Goal: Check status: Check status

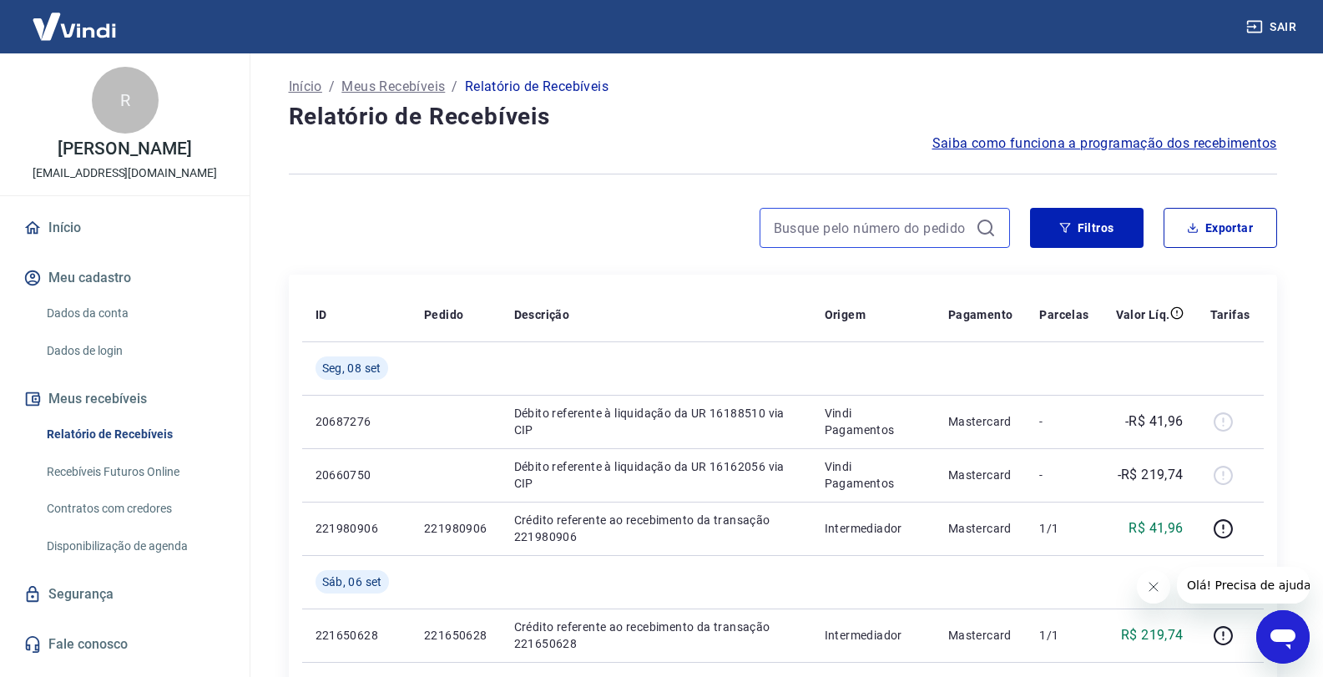
paste input "219613206"
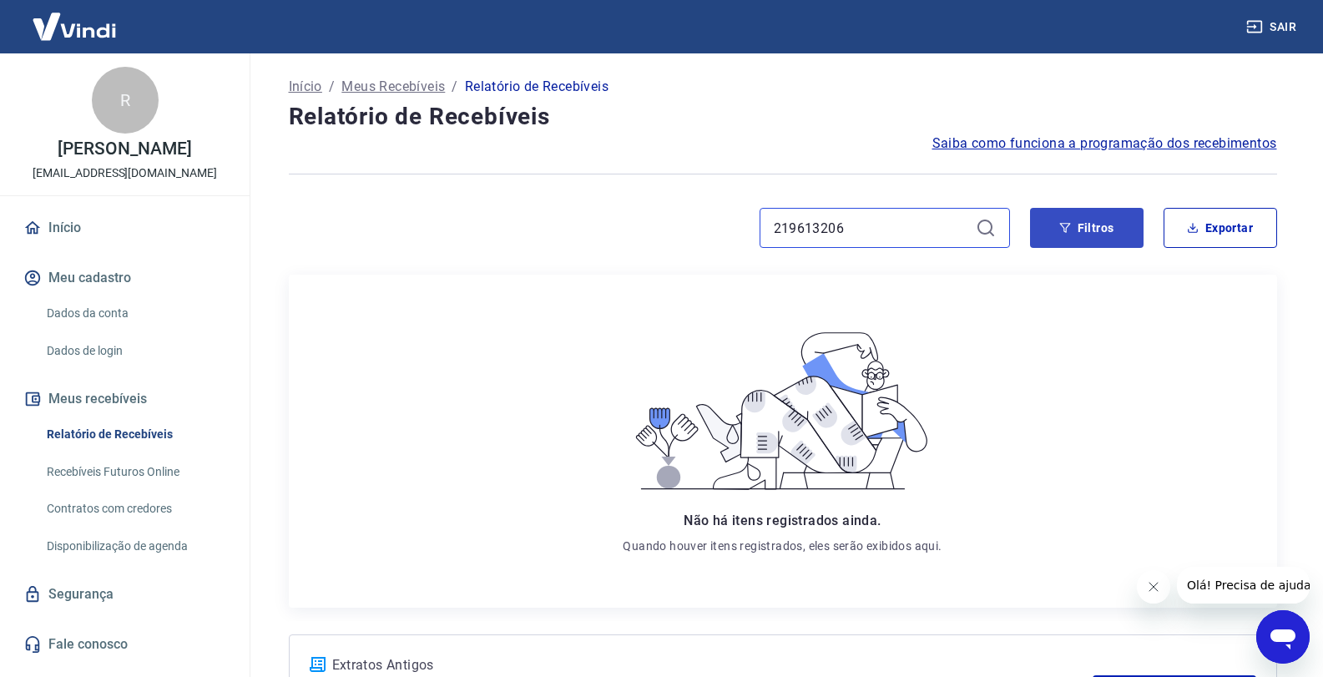
type input "219613206"
click at [1121, 234] on button "Filtros" at bounding box center [1086, 228] width 113 height 40
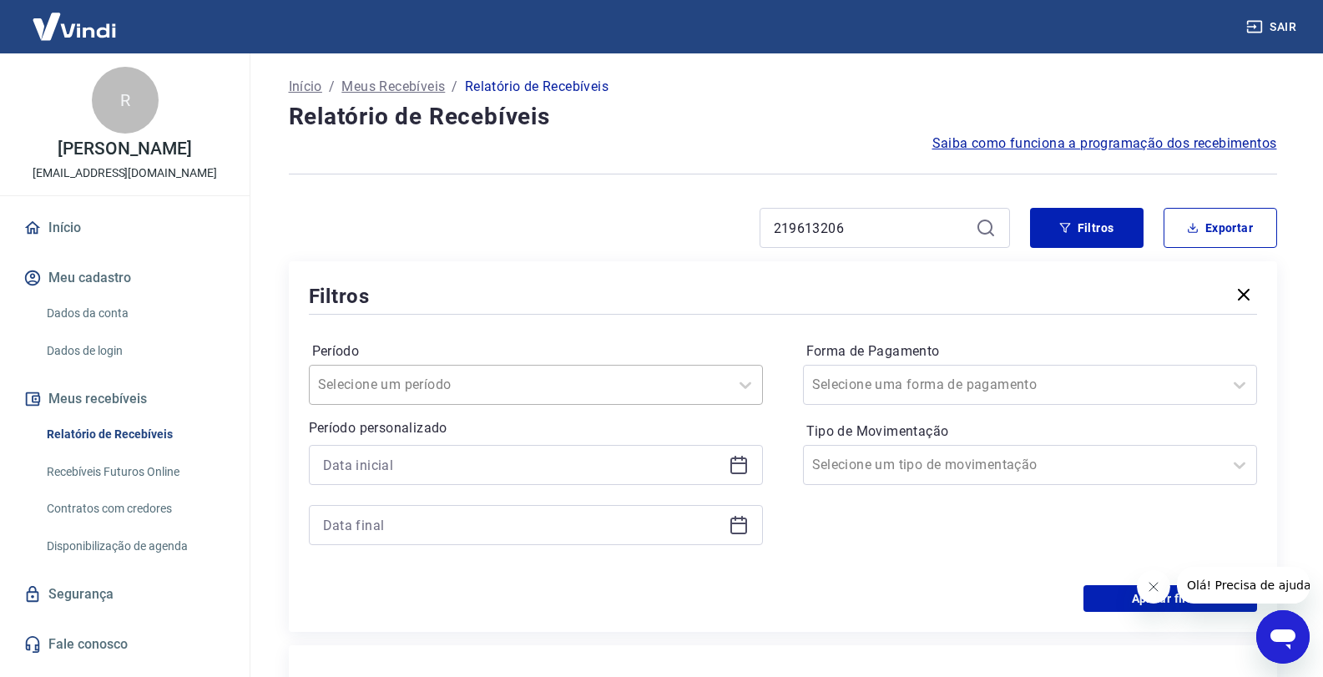
click at [443, 392] on input "Período" at bounding box center [402, 385] width 169 height 20
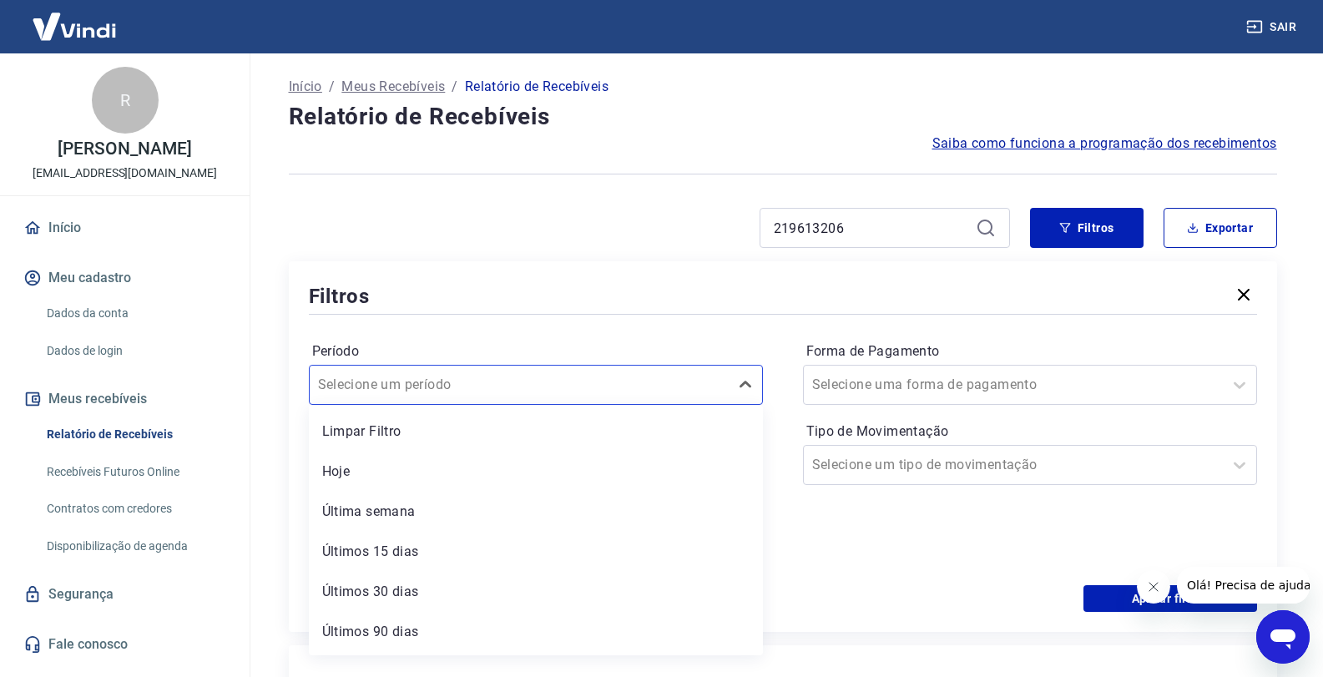
click at [493, 340] on div "Período option Limpar Filtro focused, 1 of 7. 7 results available. Use Up and D…" at bounding box center [536, 371] width 454 height 67
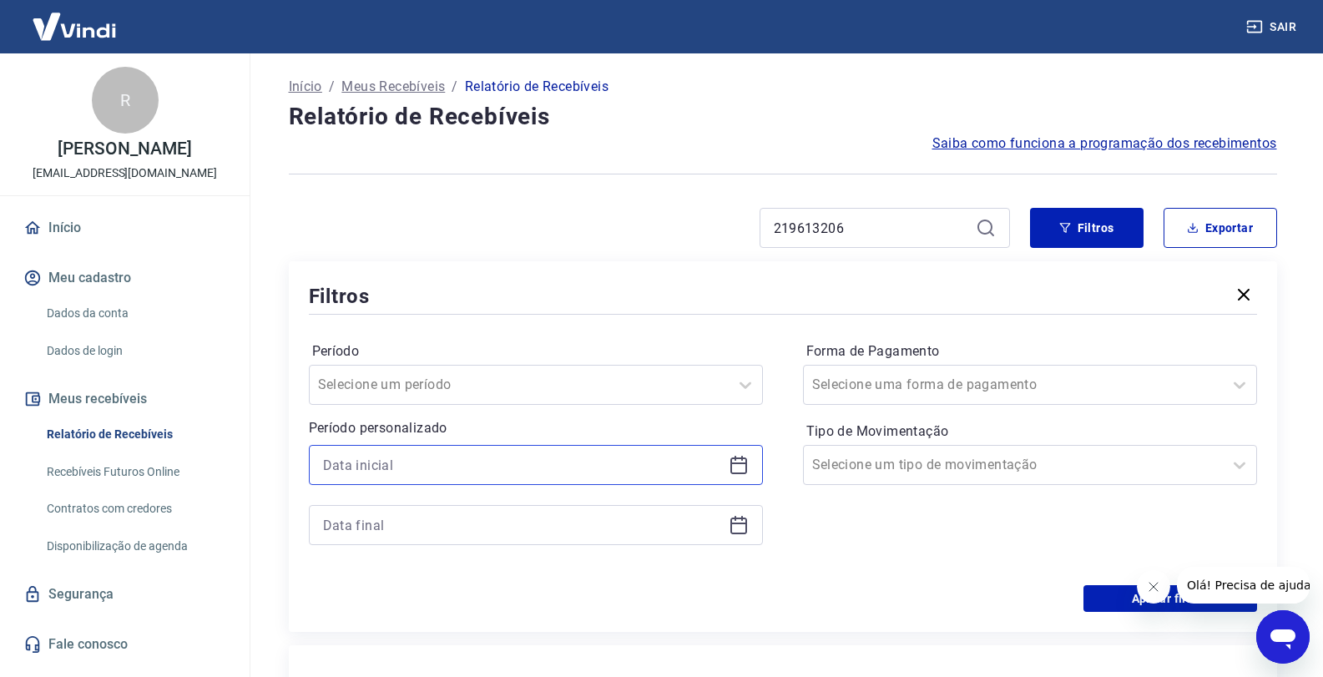
click at [401, 466] on input at bounding box center [522, 464] width 399 height 25
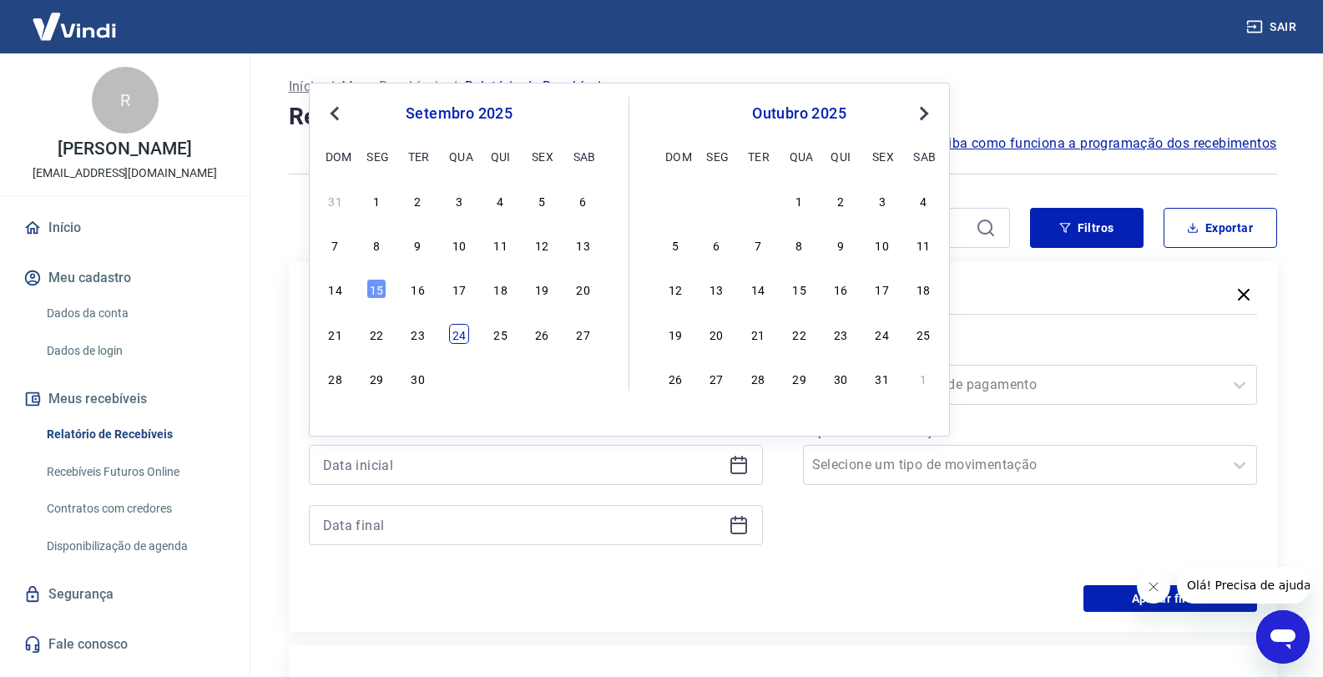
click at [460, 340] on div "24" at bounding box center [459, 334] width 20 height 20
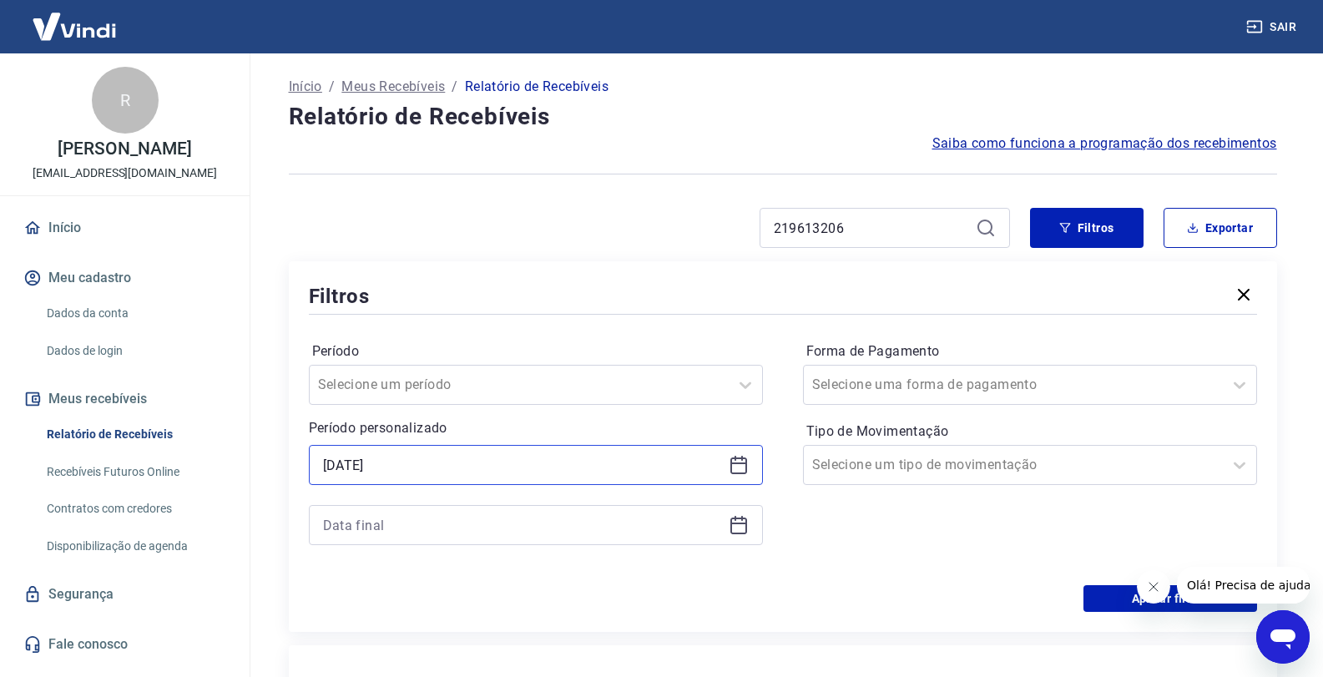
click at [441, 460] on input "24/09/2025" at bounding box center [522, 464] width 399 height 25
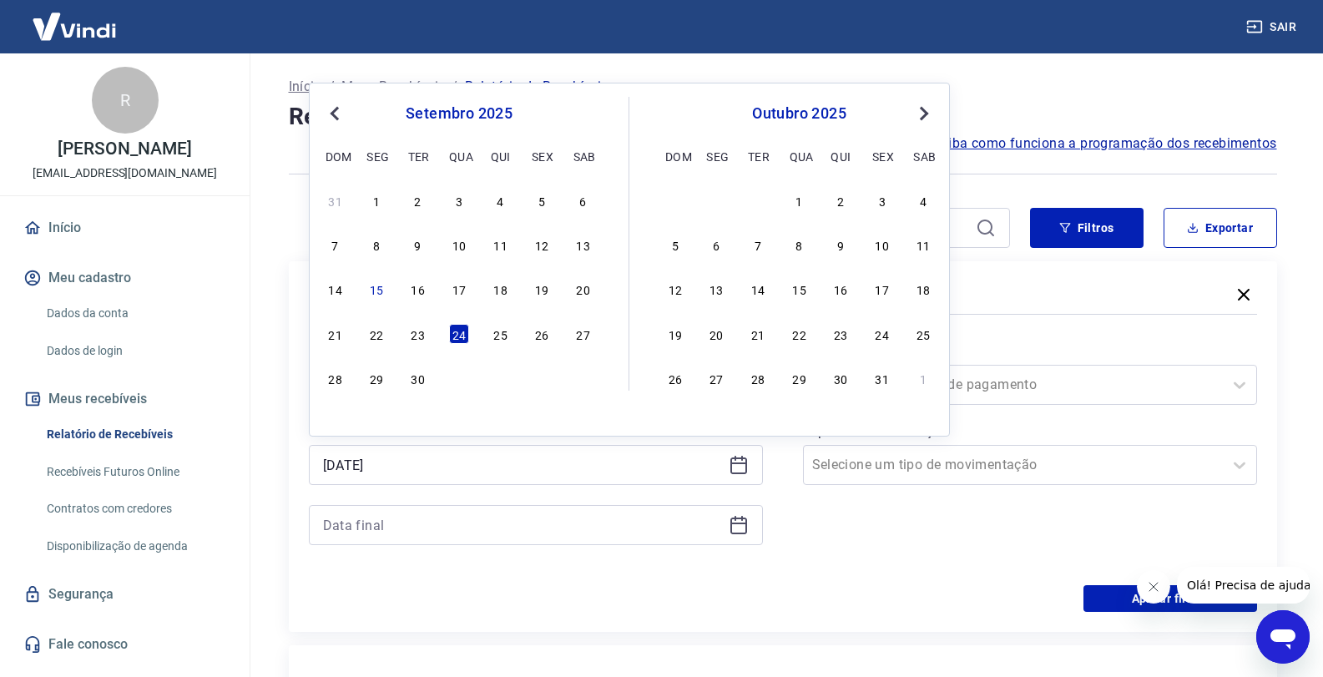
click at [336, 110] on span "Previous Month" at bounding box center [336, 112] width 0 height 19
click at [499, 341] on div "24" at bounding box center [501, 334] width 20 height 20
type input "24/07/2025"
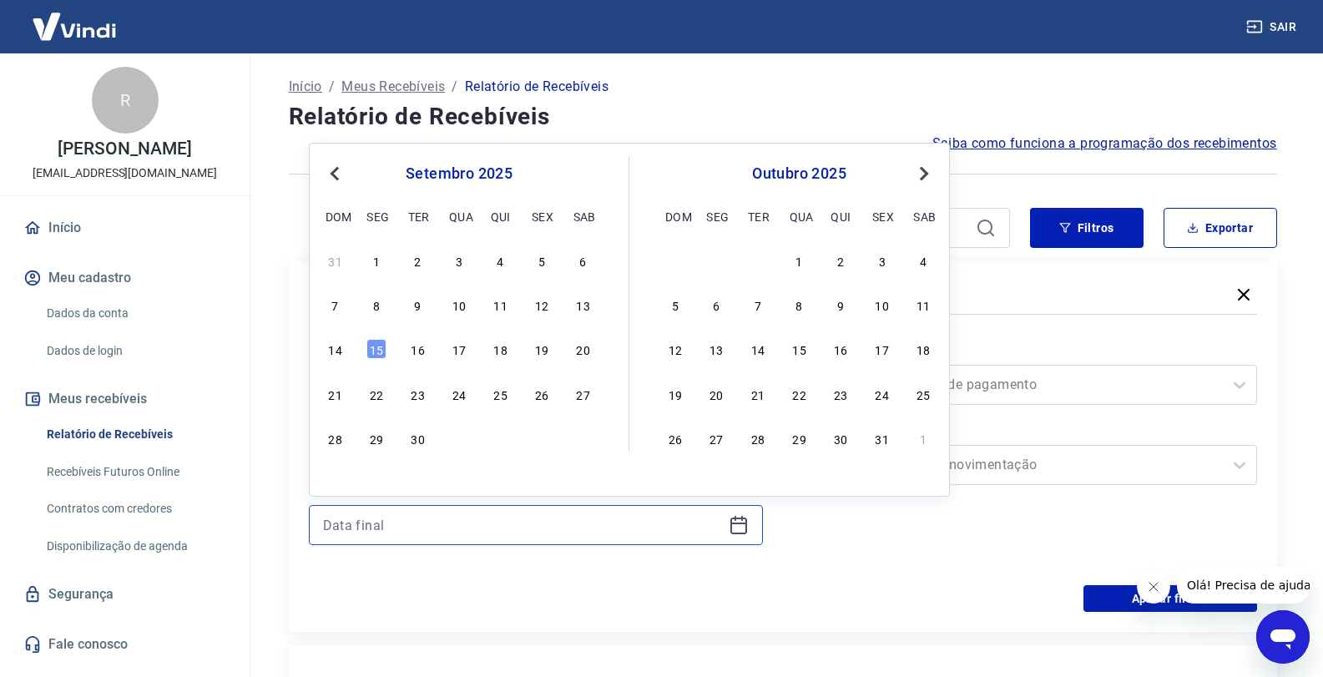
click at [445, 525] on input at bounding box center [522, 524] width 399 height 25
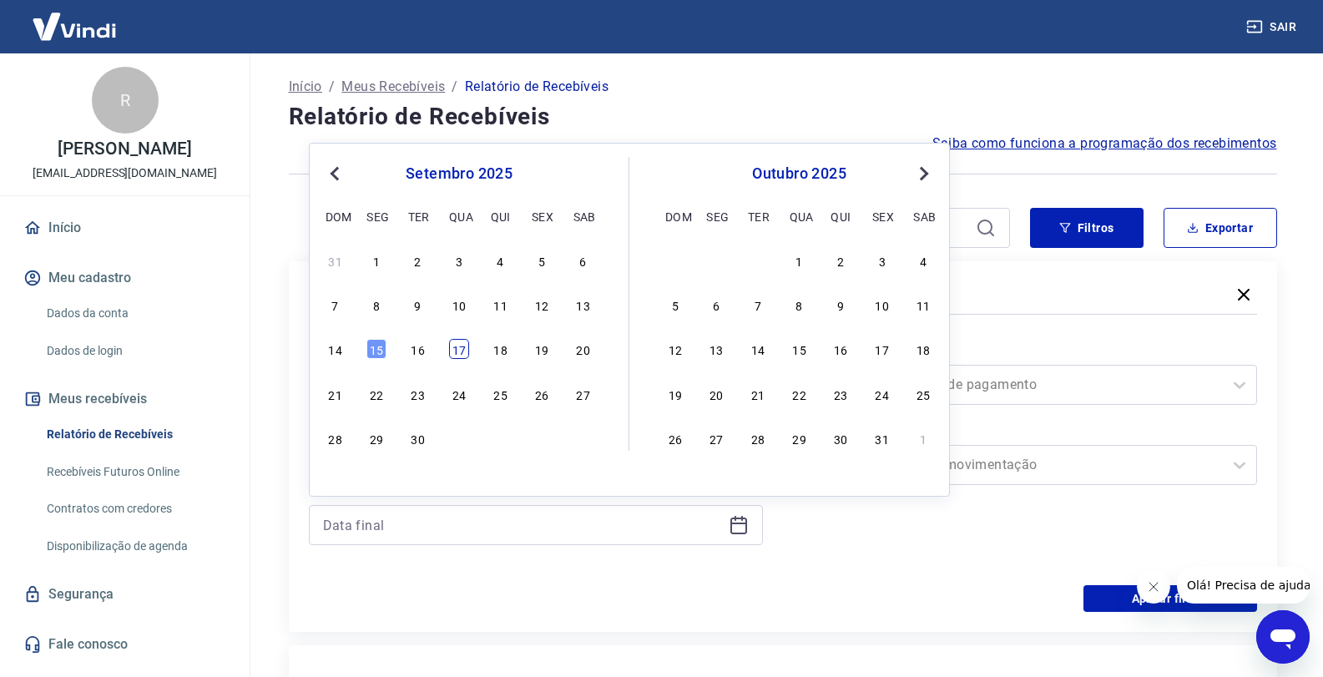
click at [462, 345] on div "17" at bounding box center [459, 349] width 20 height 20
type input "17/09/2025"
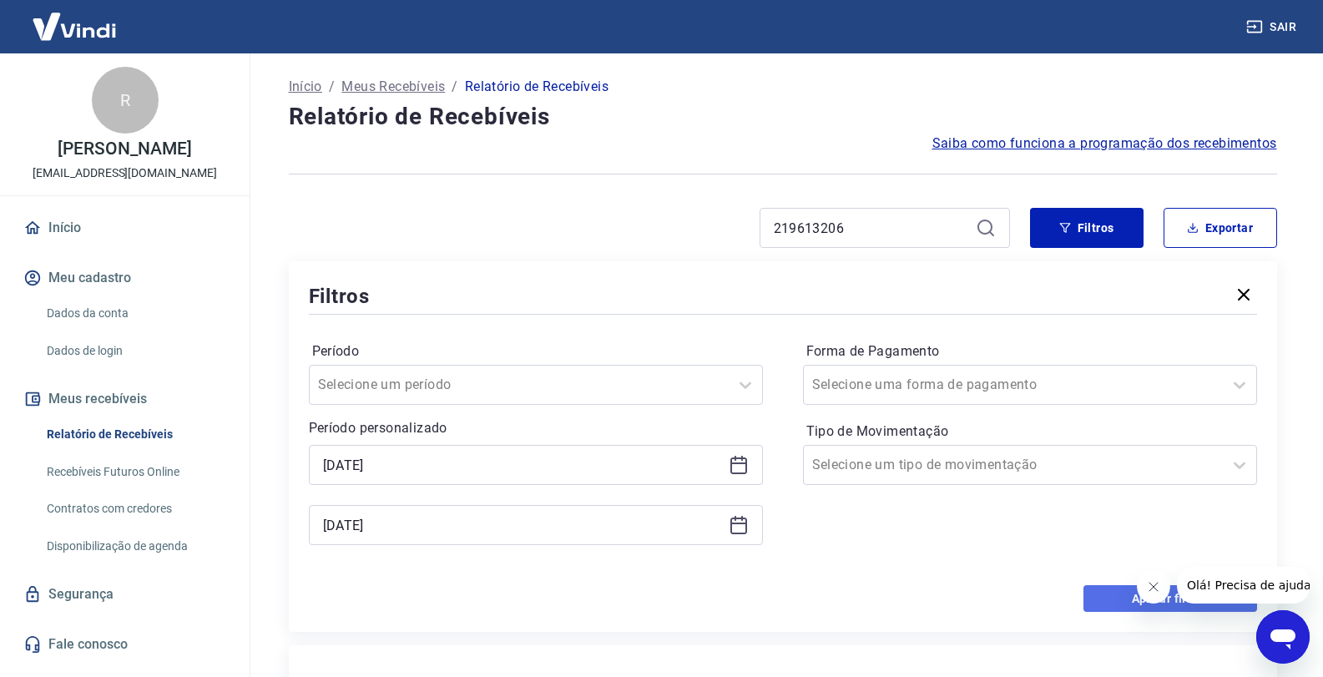
click at [1109, 597] on button "Aplicar filtros" at bounding box center [1170, 598] width 174 height 27
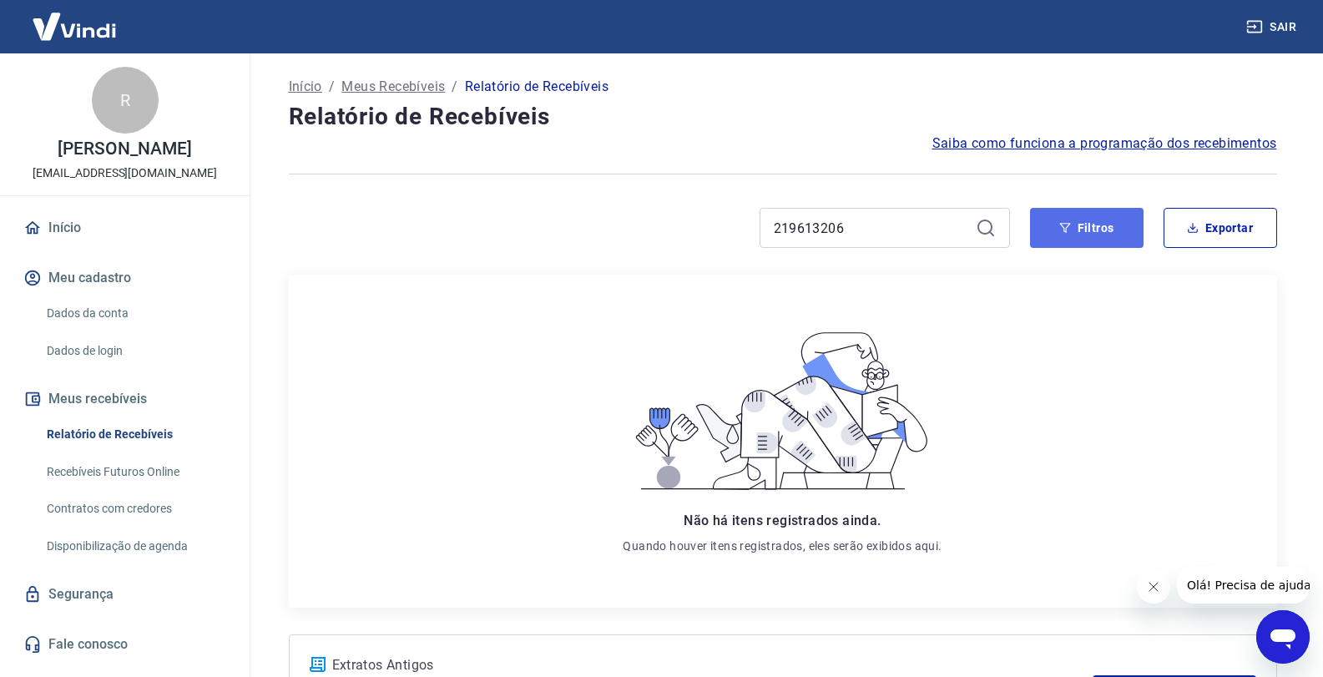
click at [1094, 234] on button "Filtros" at bounding box center [1086, 228] width 113 height 40
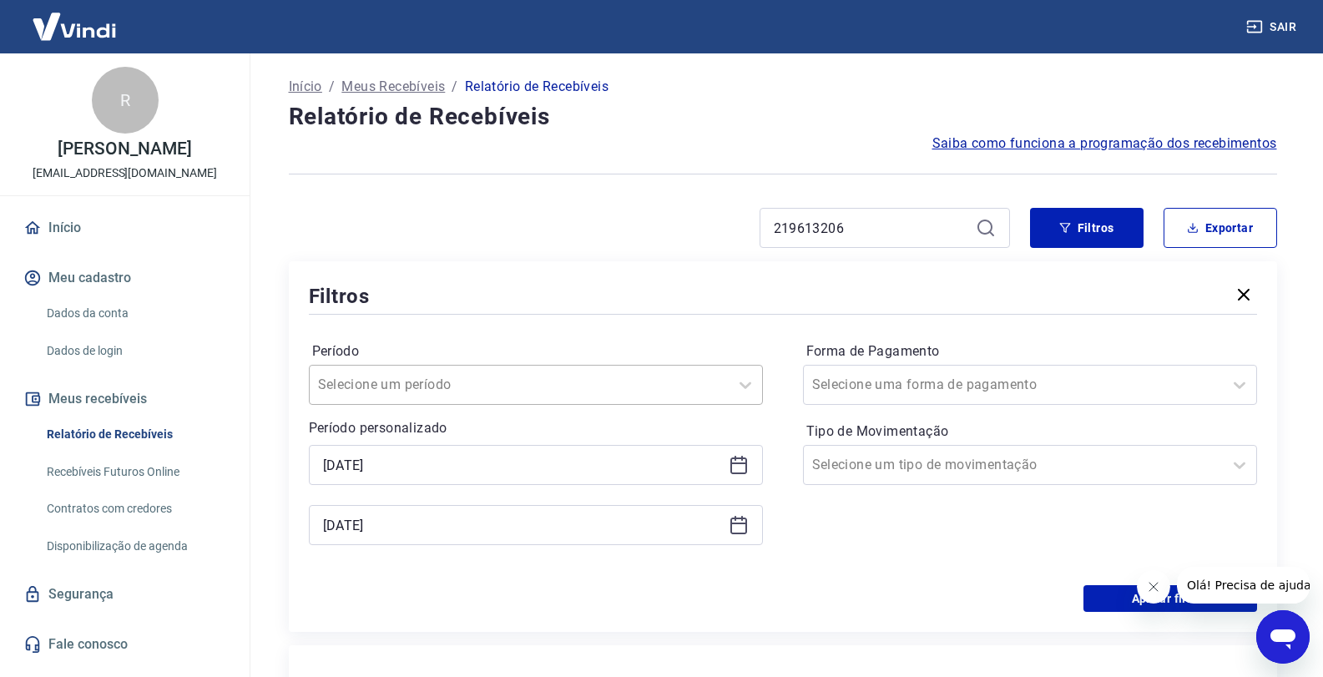
click at [450, 381] on input "Período" at bounding box center [402, 385] width 169 height 20
click at [516, 334] on div "Período Selecione um período Período personalizado 24/07/2025 17/09/2025 Forma …" at bounding box center [783, 451] width 948 height 267
click at [1104, 600] on button "Aplicar filtros" at bounding box center [1170, 598] width 174 height 27
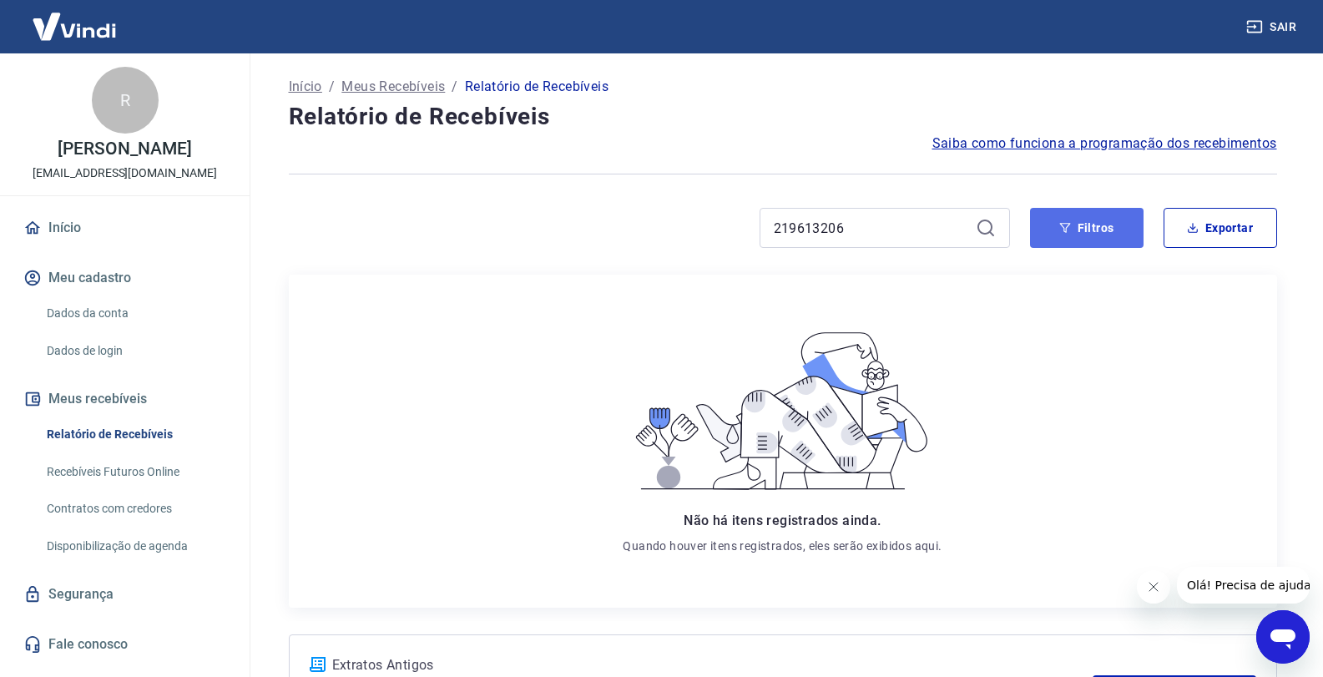
click at [1051, 226] on button "Filtros" at bounding box center [1086, 228] width 113 height 40
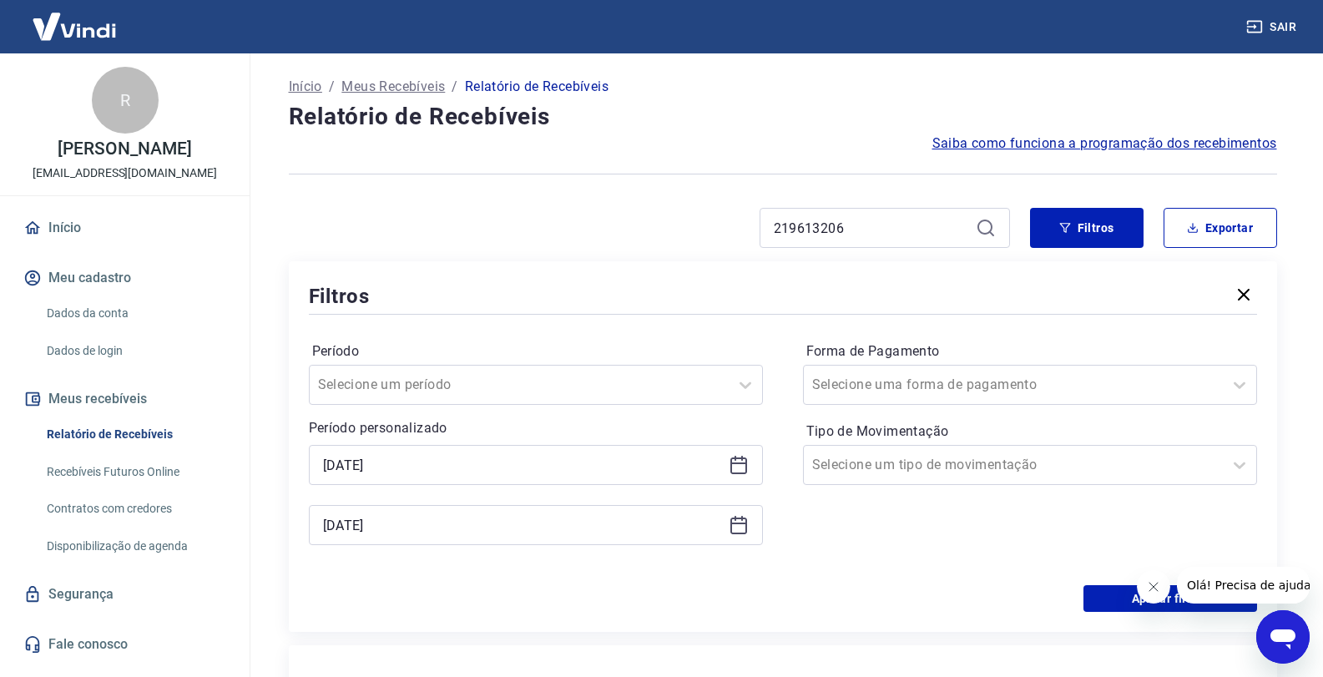
click at [1152, 583] on icon "Fechar mensagem da empresa" at bounding box center [1152, 586] width 13 height 13
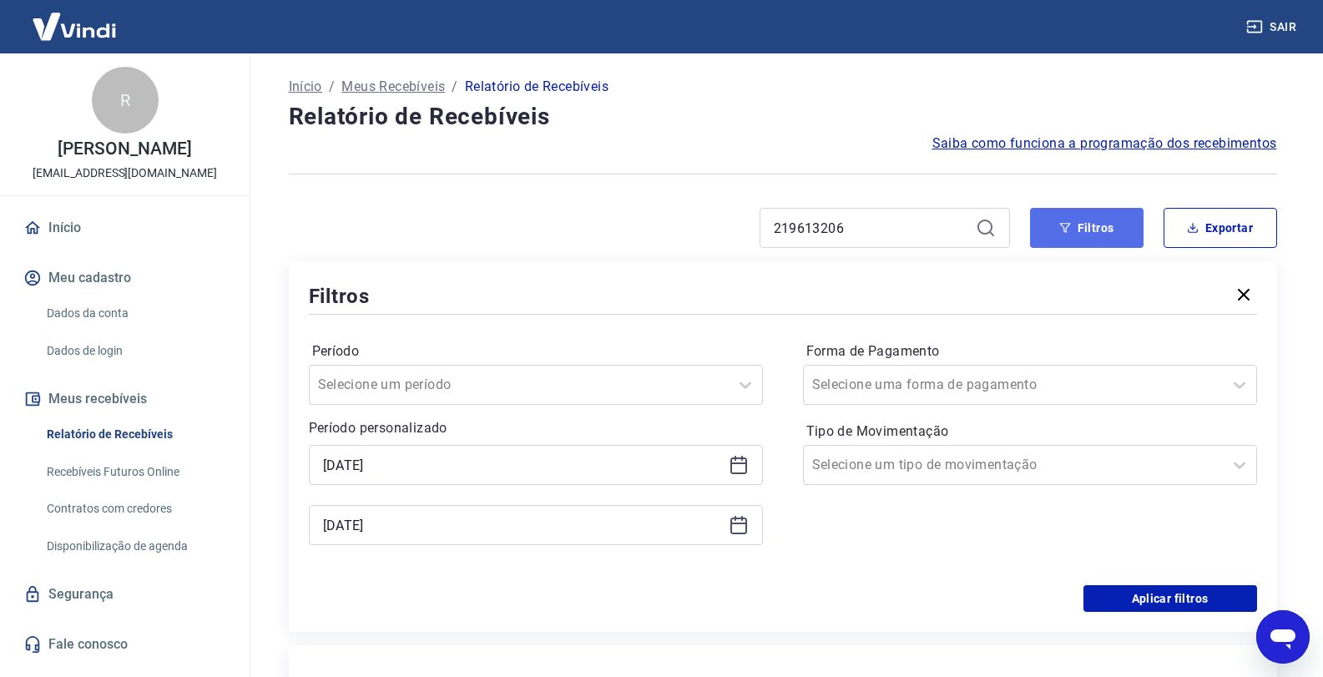
click at [1082, 240] on button "Filtros" at bounding box center [1086, 228] width 113 height 40
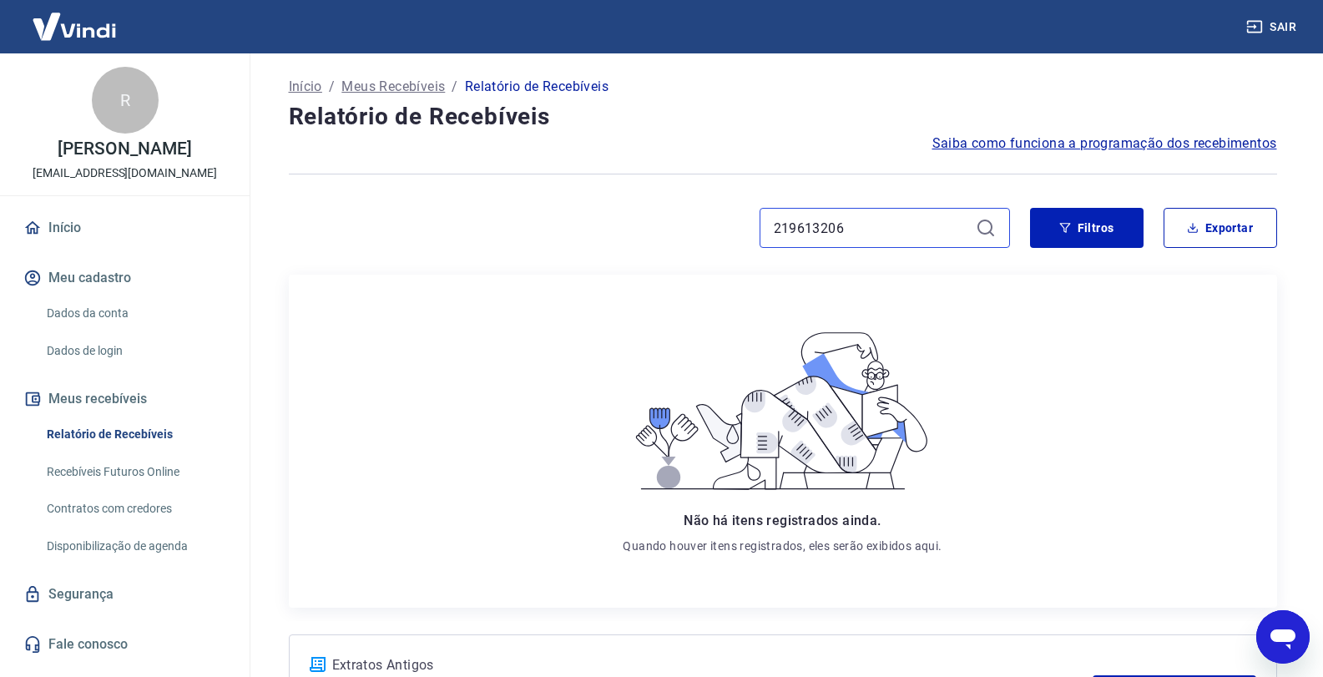
click at [909, 229] on input "219613206" at bounding box center [871, 227] width 195 height 25
click at [910, 229] on input "219613206" at bounding box center [871, 227] width 195 height 25
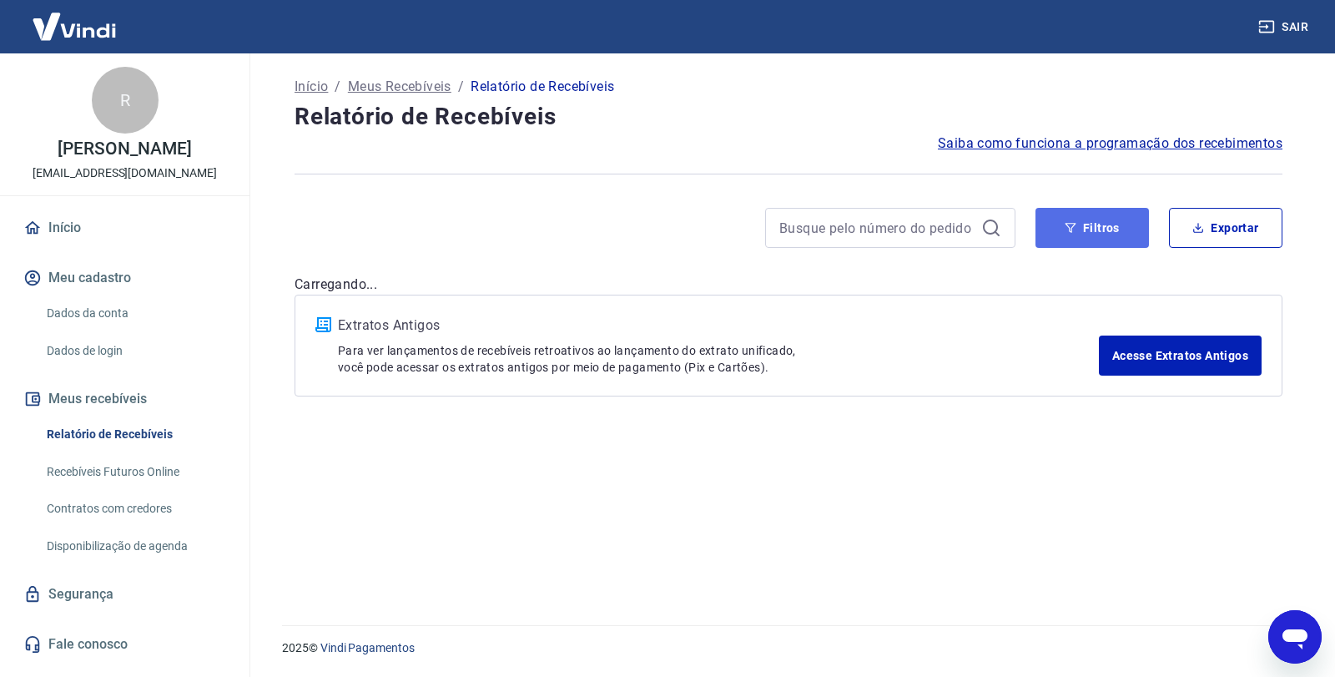
click at [1079, 228] on button "Filtros" at bounding box center [1092, 228] width 113 height 40
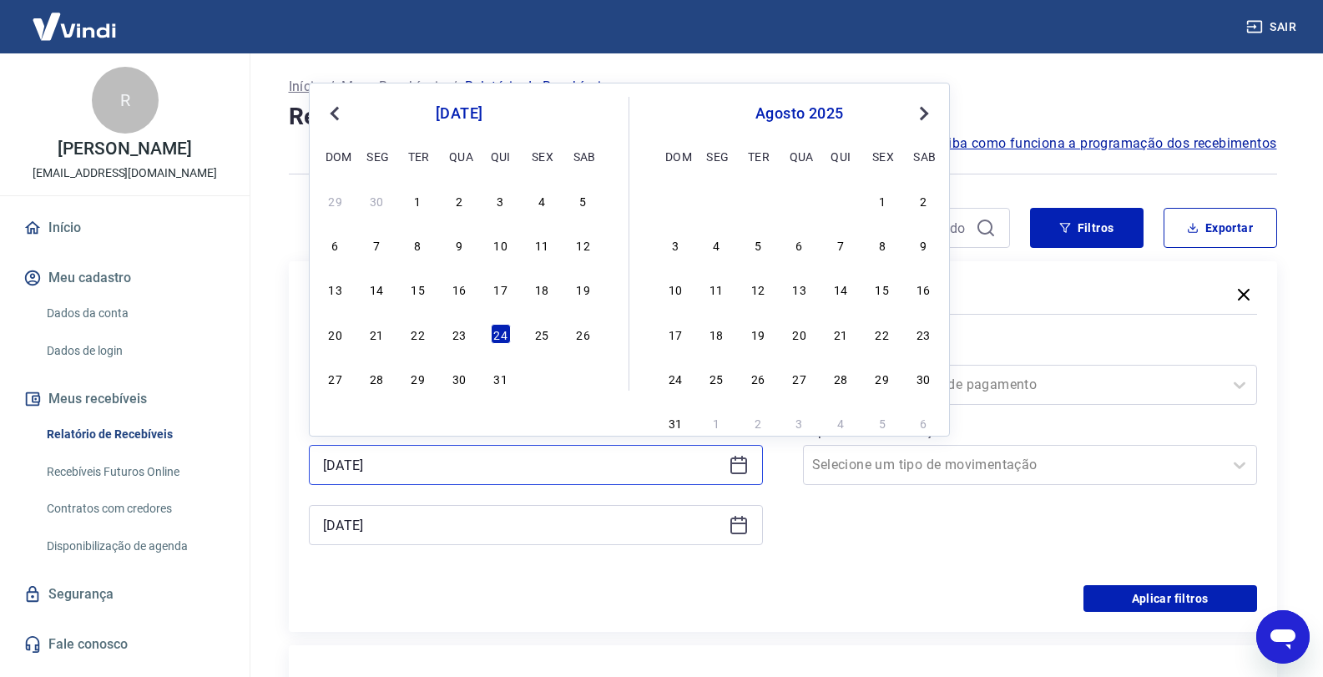
click at [451, 464] on input "24/07/2025" at bounding box center [522, 464] width 399 height 25
click at [878, 292] on div "15" at bounding box center [882, 289] width 20 height 20
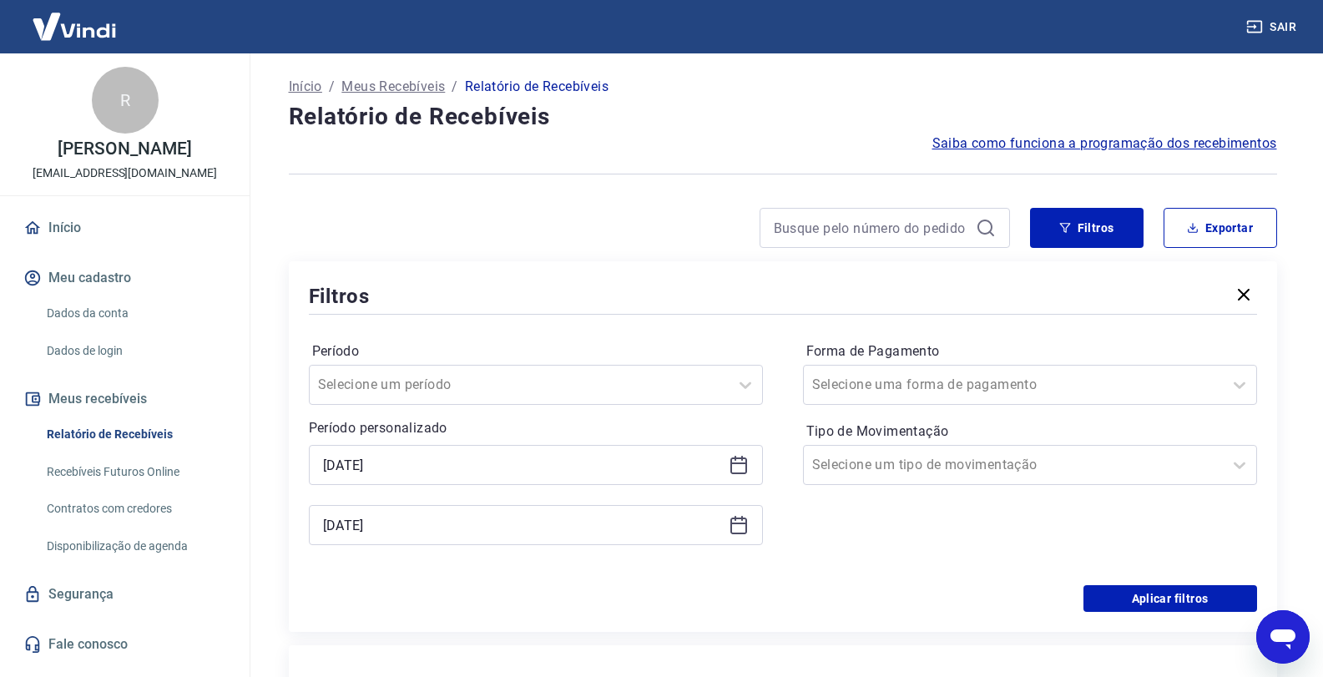
type input "15/08/2025"
click at [461, 527] on input "17/09/2025" at bounding box center [522, 524] width 399 height 25
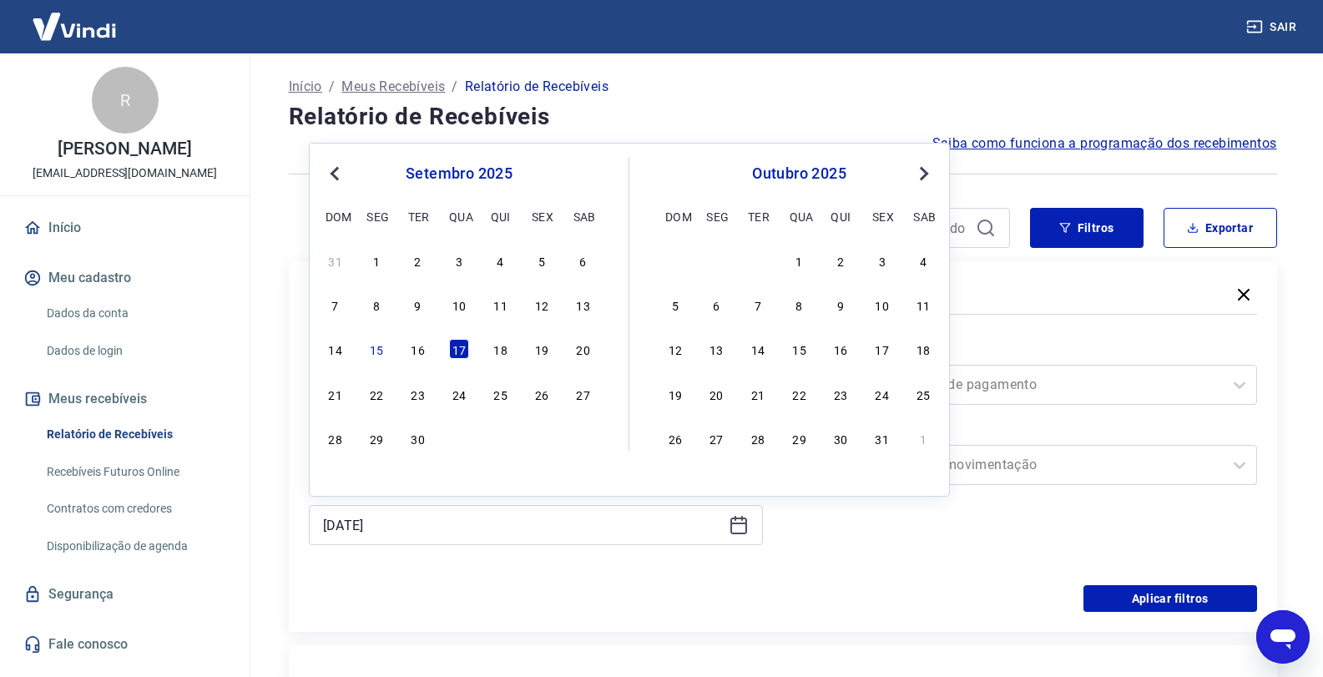
click at [342, 176] on button "Previous Month" at bounding box center [335, 174] width 20 height 20
click at [759, 353] on div "16" at bounding box center [758, 349] width 20 height 20
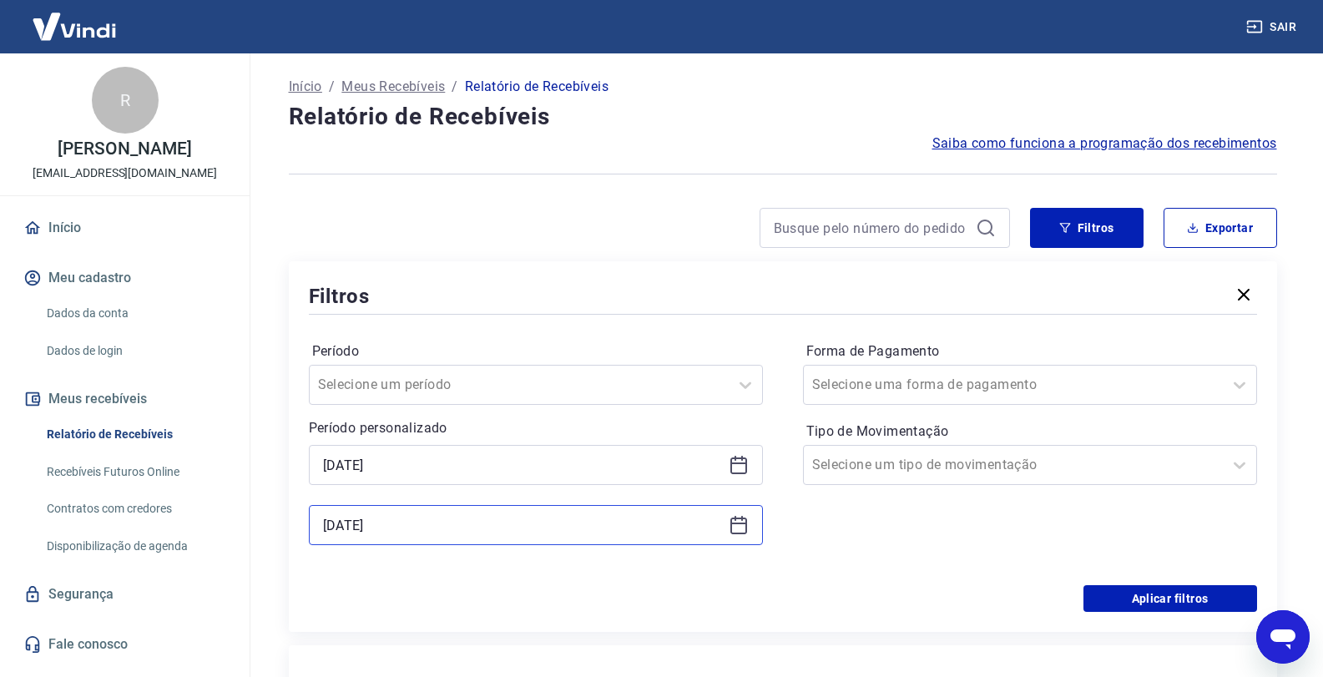
click at [442, 535] on input "16/09/2025" at bounding box center [522, 524] width 399 height 25
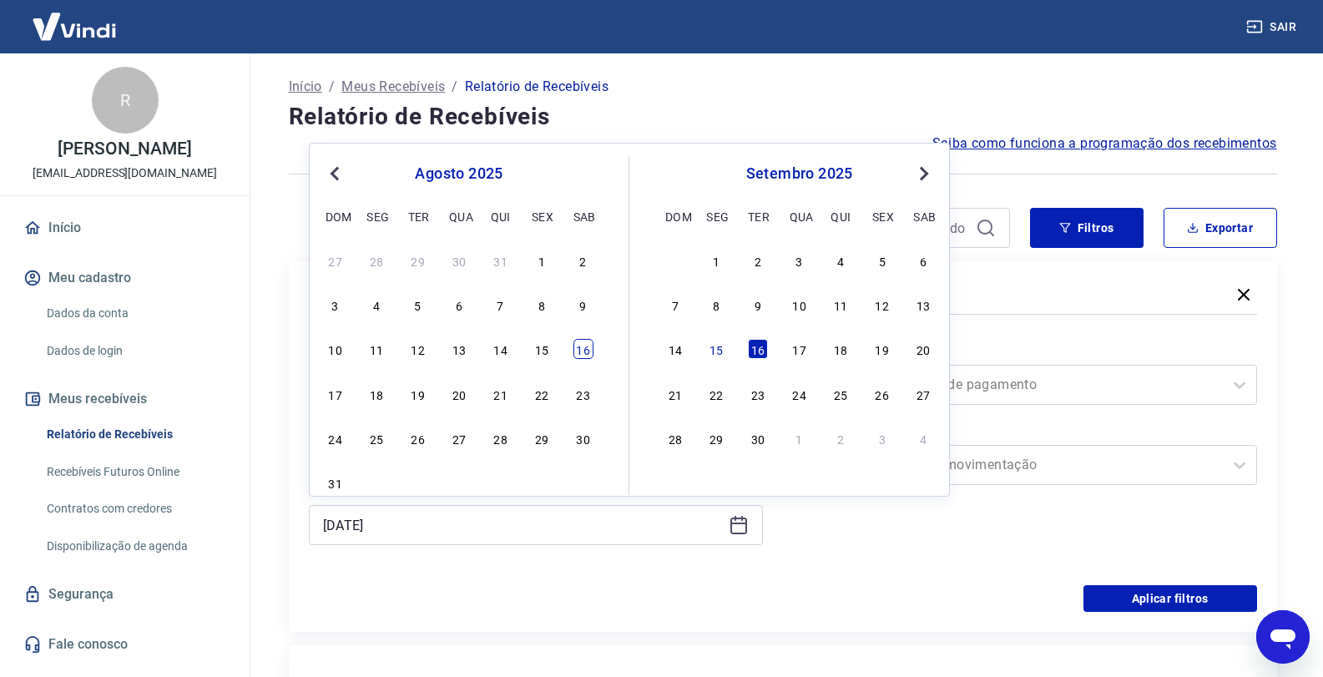
click at [590, 357] on div "16" at bounding box center [583, 349] width 20 height 20
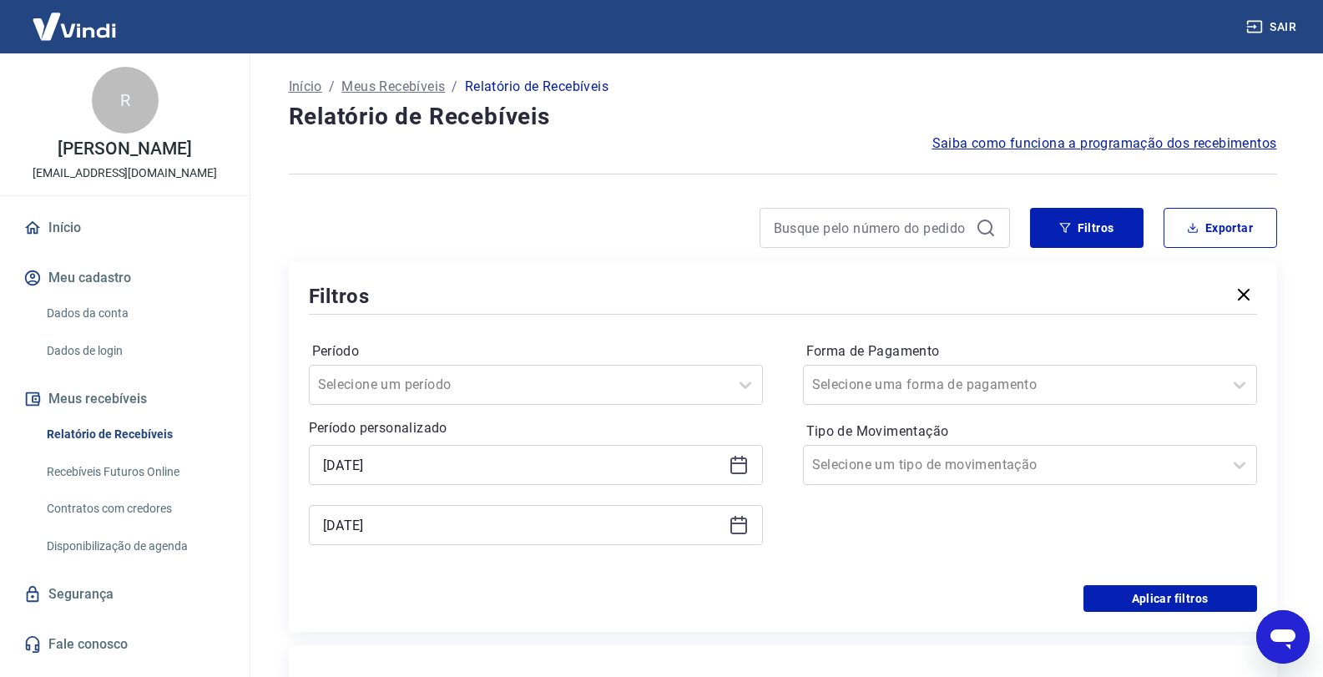
type input "16/08/2025"
click at [1215, 588] on button "Aplicar filtros" at bounding box center [1170, 598] width 174 height 27
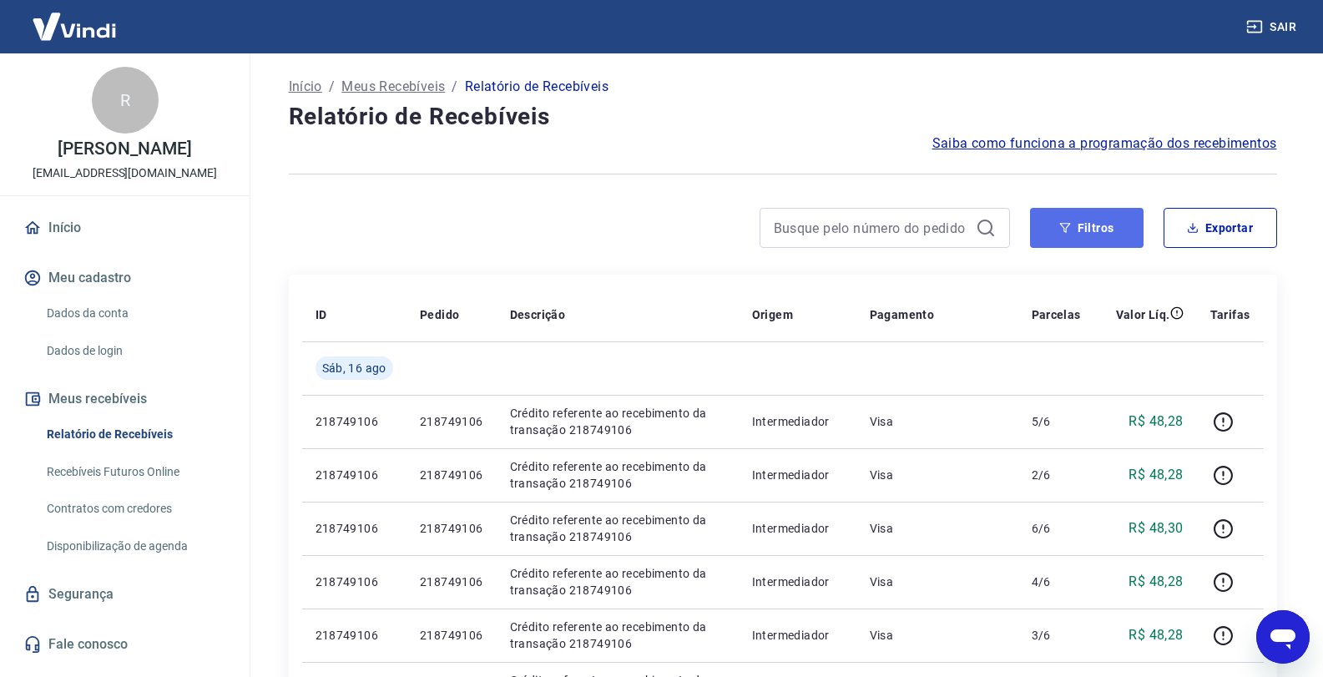
click at [1097, 222] on button "Filtros" at bounding box center [1086, 228] width 113 height 40
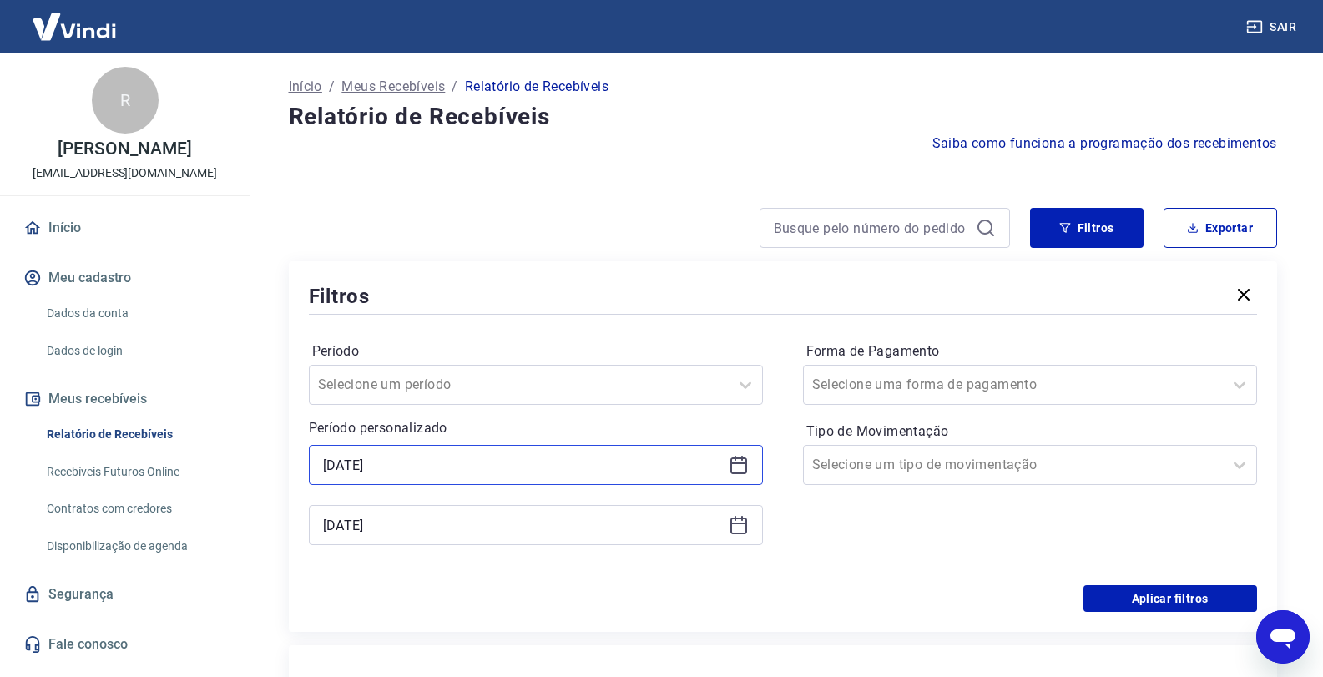
click at [419, 466] on input "15/08/2025" at bounding box center [522, 464] width 399 height 25
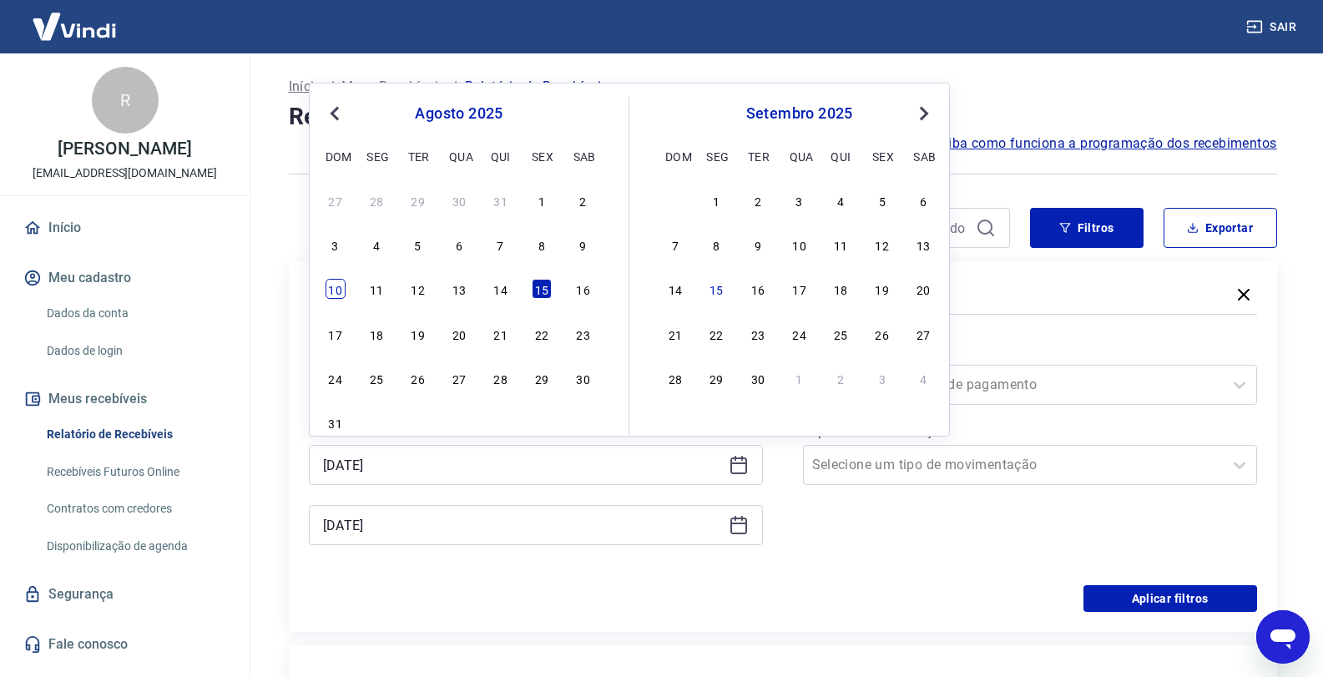
click at [338, 293] on div "10" at bounding box center [335, 289] width 20 height 20
type input "10/08/2025"
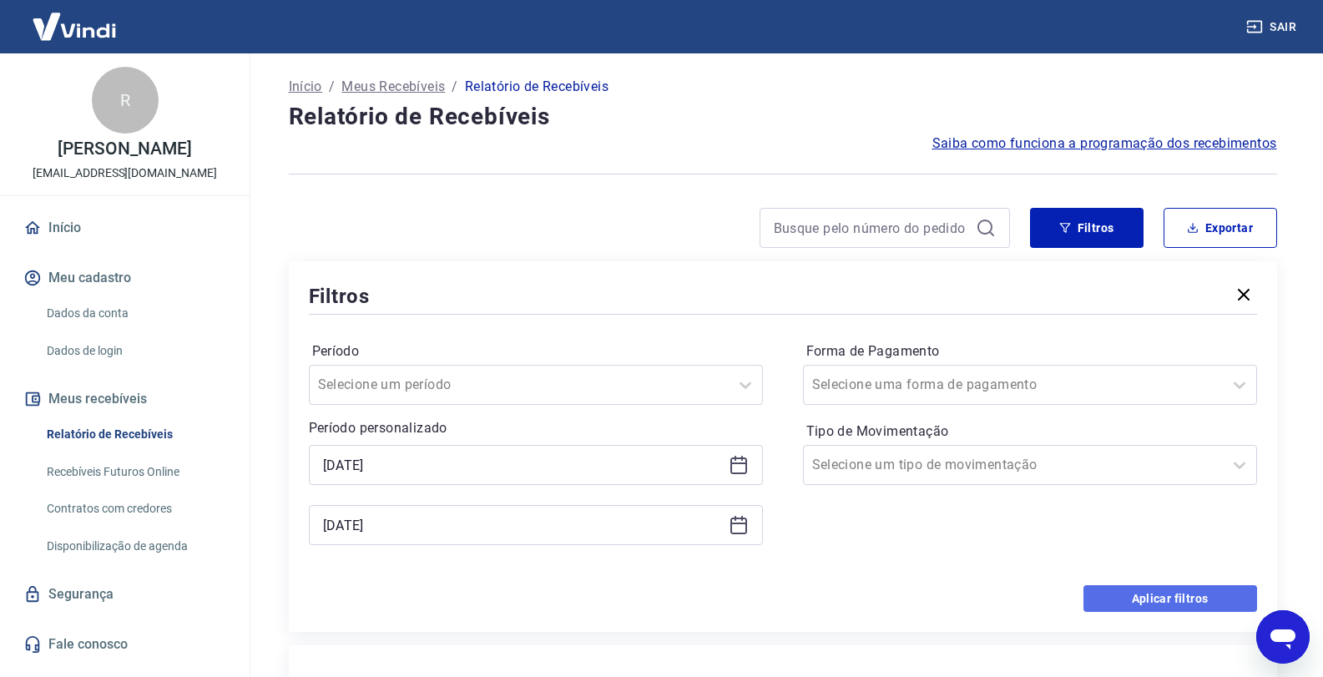
click at [1122, 592] on button "Aplicar filtros" at bounding box center [1170, 598] width 174 height 27
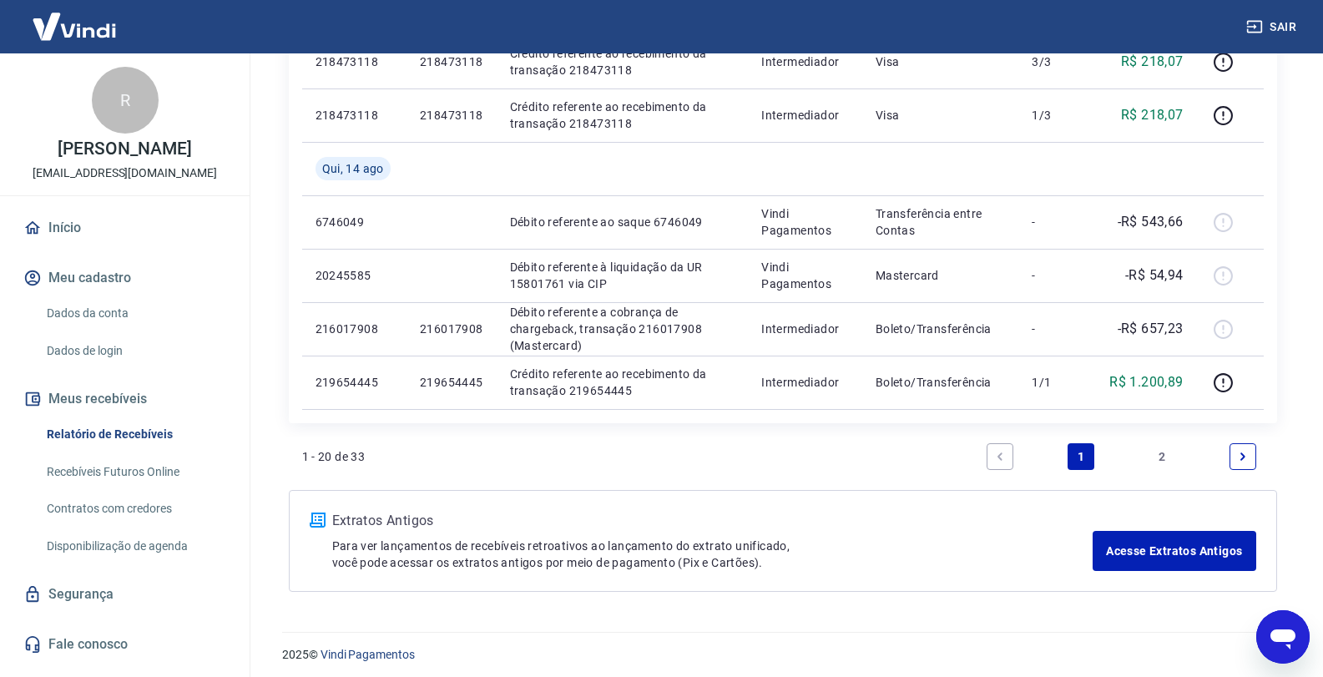
scroll to position [1167, 0]
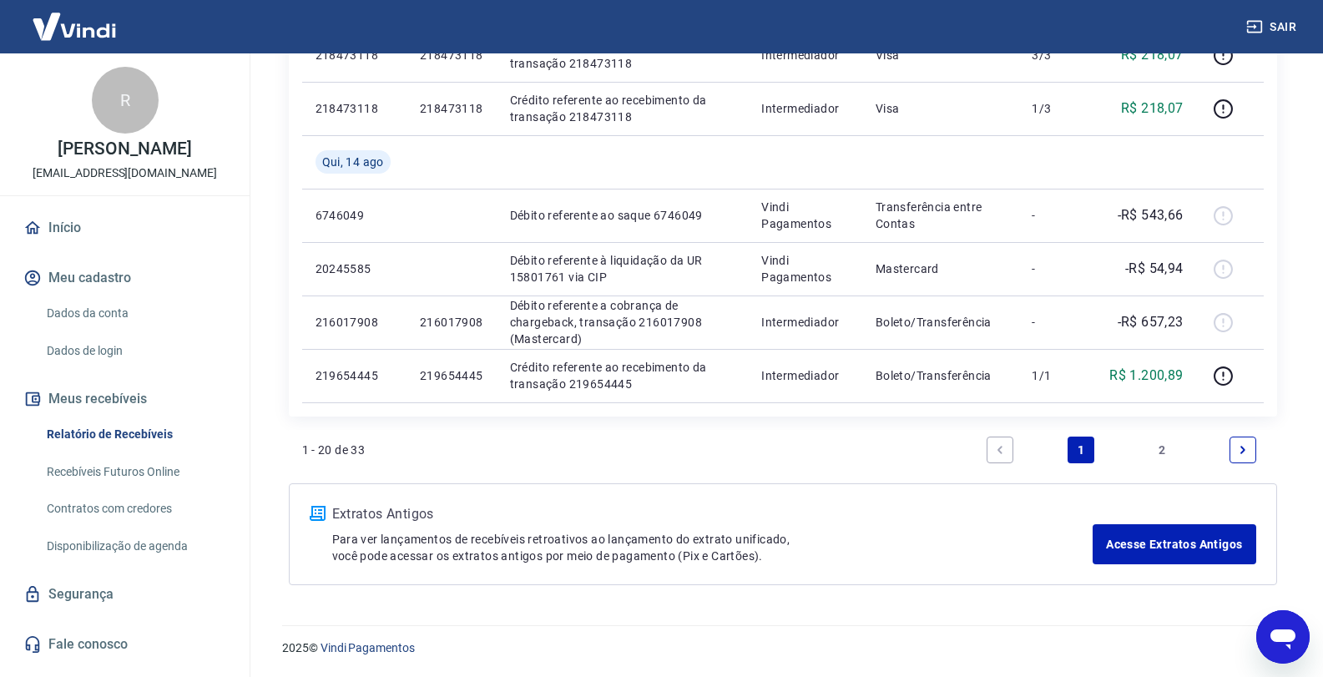
click at [1155, 446] on link "2" at bounding box center [1161, 449] width 27 height 27
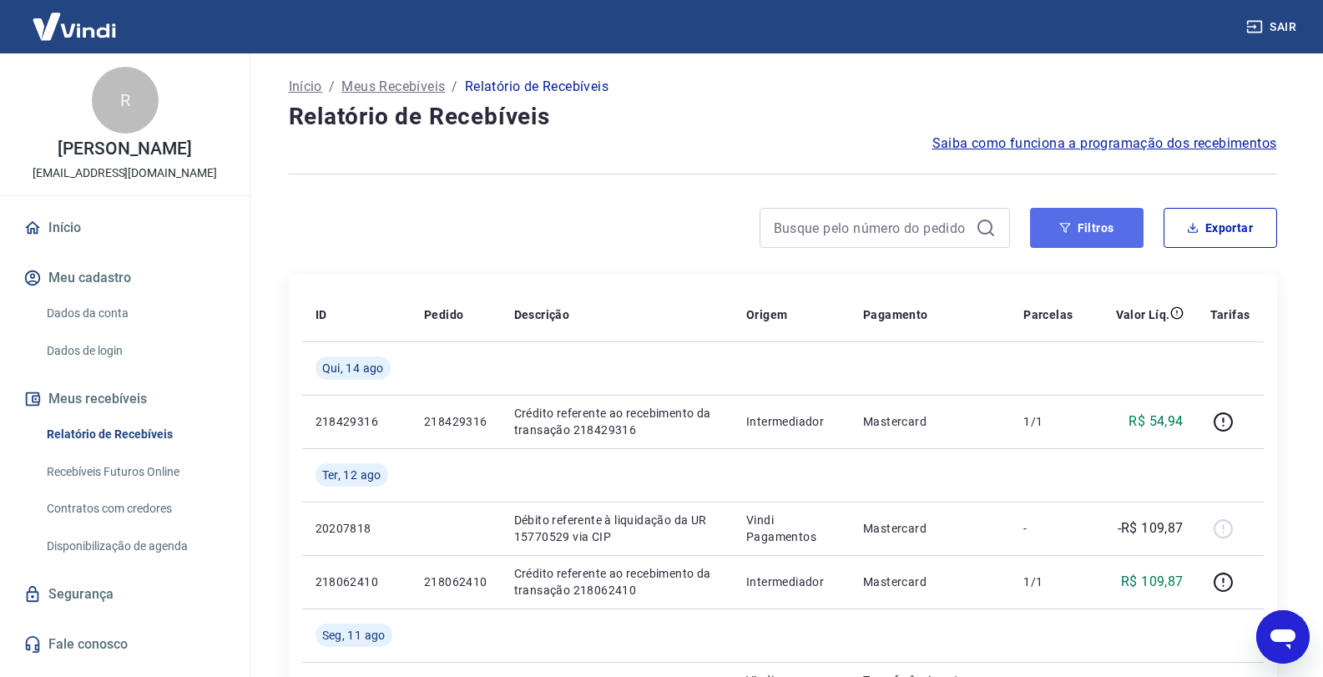
click at [1120, 241] on button "Filtros" at bounding box center [1086, 228] width 113 height 40
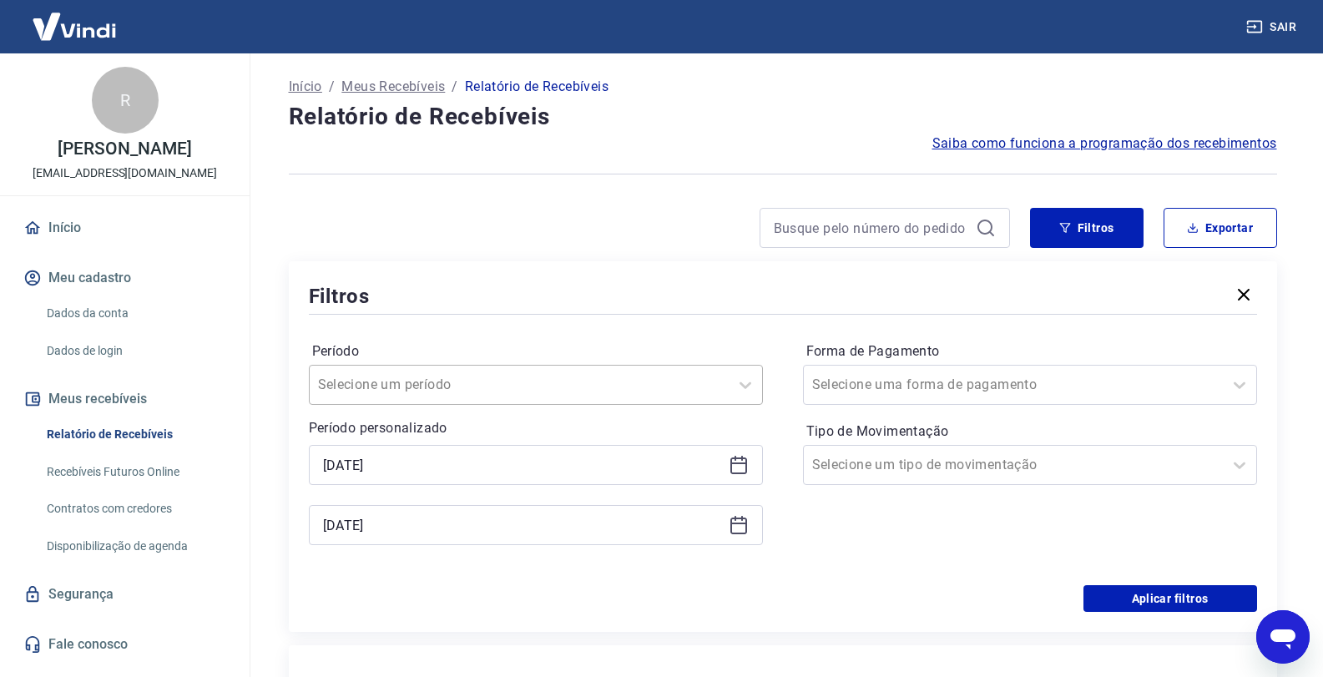
click at [418, 380] on input "Período" at bounding box center [402, 385] width 169 height 20
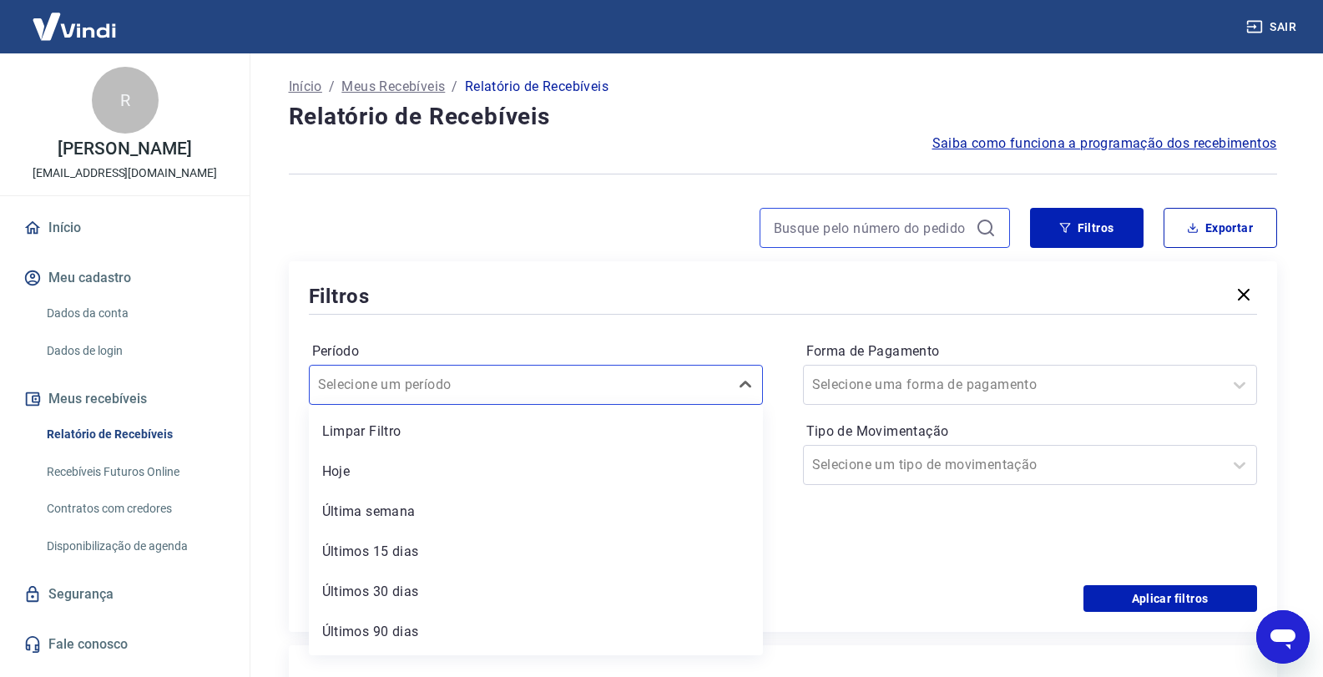
click at [950, 225] on input at bounding box center [871, 227] width 195 height 25
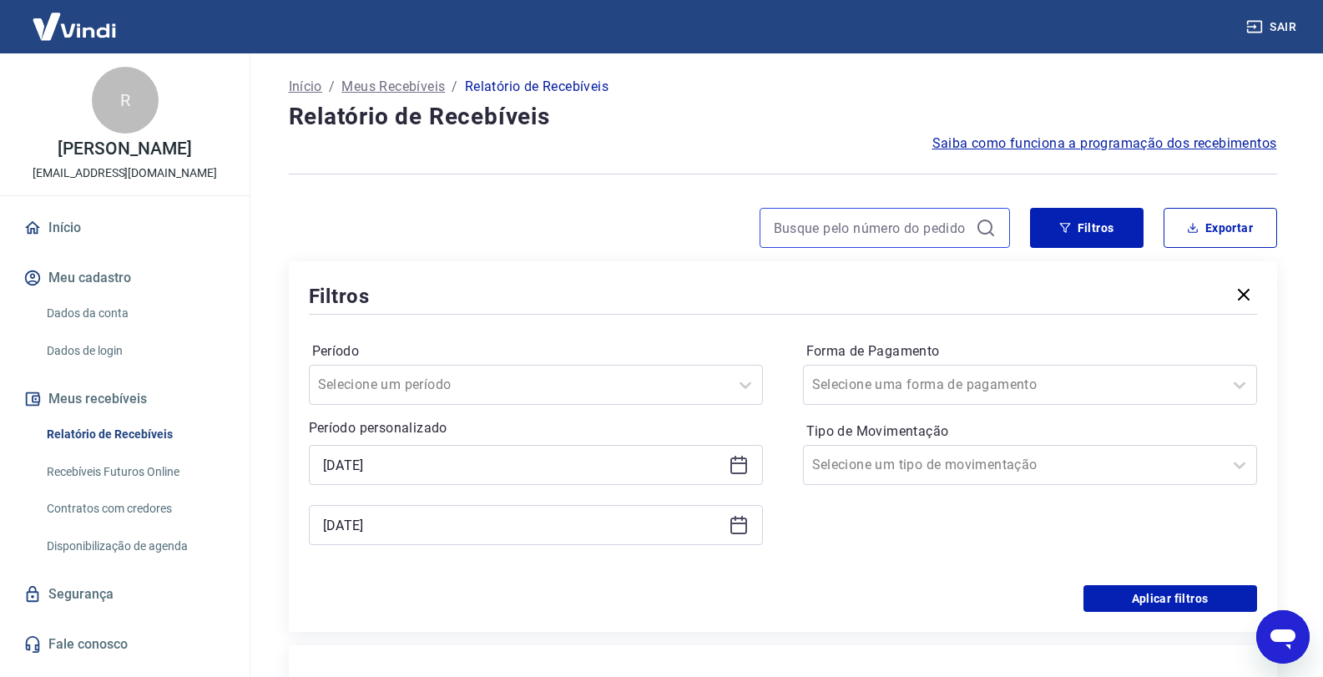
paste input "219648134"
click at [1132, 595] on button "Aplicar filtros" at bounding box center [1170, 598] width 174 height 27
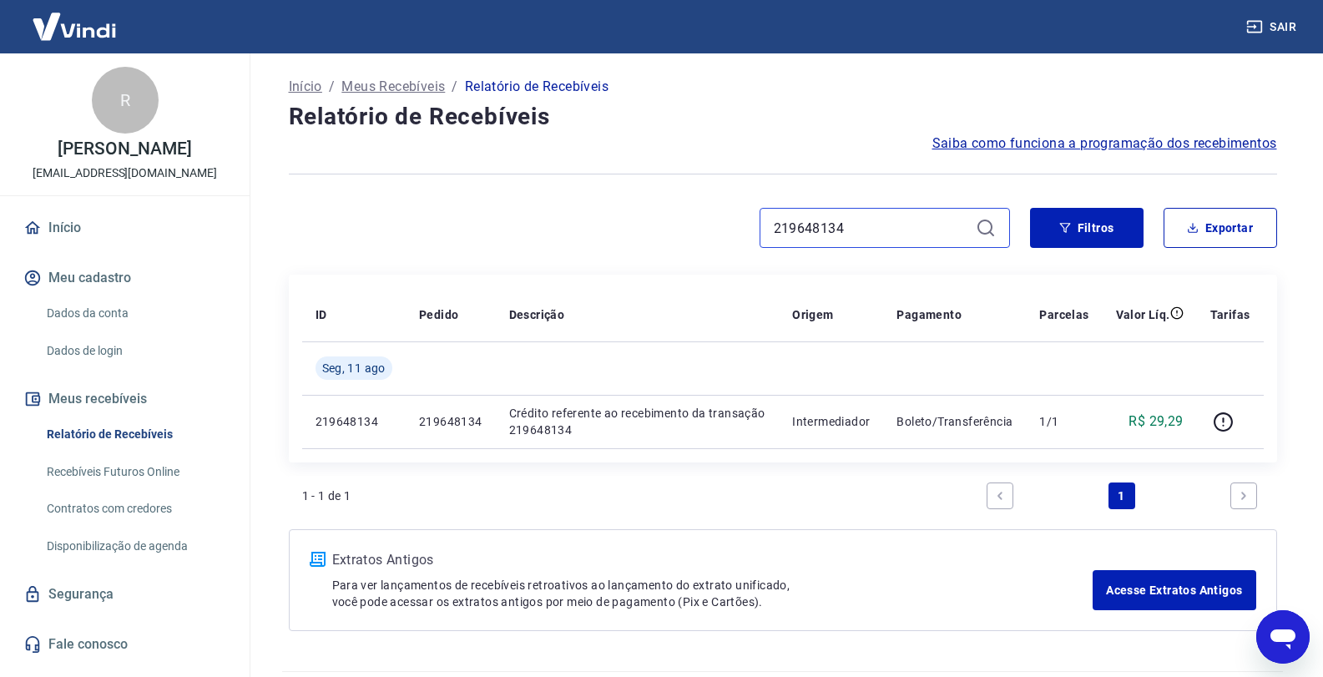
drag, startPoint x: 895, startPoint y: 219, endPoint x: 759, endPoint y: 224, distance: 136.1
click at [759, 226] on div "219648134" at bounding box center [884, 228] width 250 height 40
paste input "54445"
click at [1056, 232] on button "Filtros" at bounding box center [1086, 228] width 113 height 40
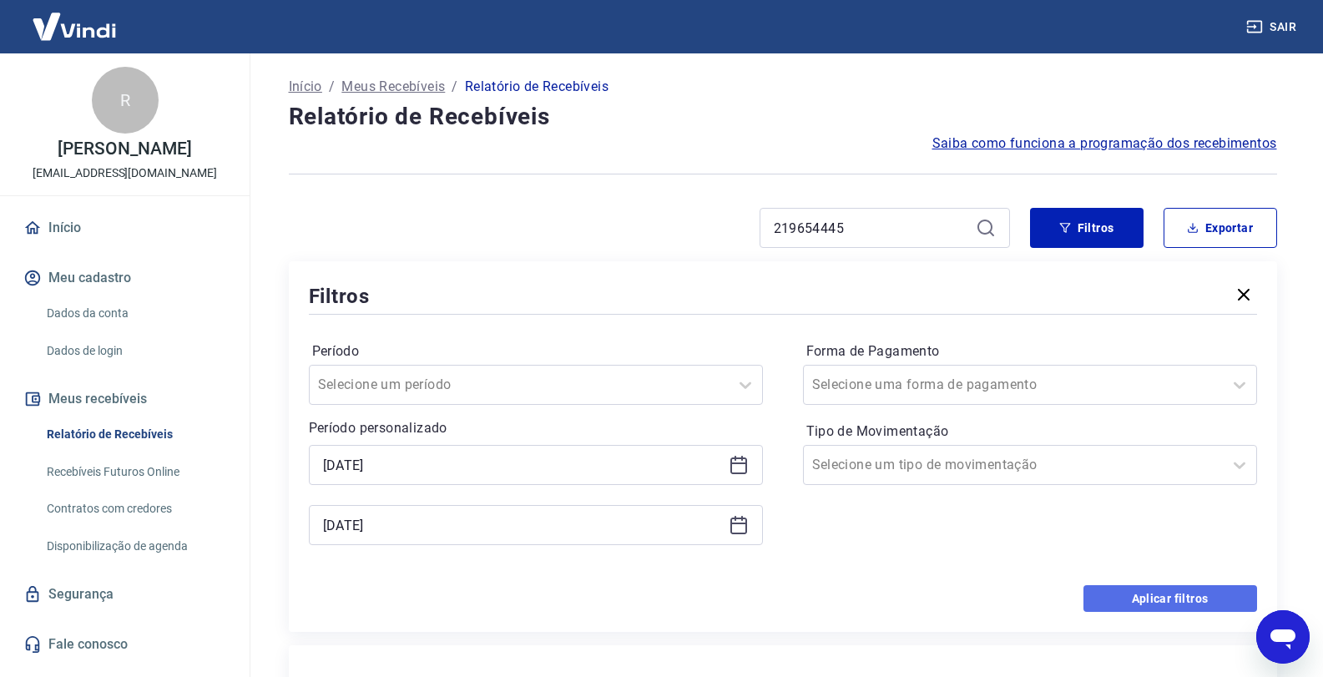
click at [1155, 587] on button "Aplicar filtros" at bounding box center [1170, 598] width 174 height 27
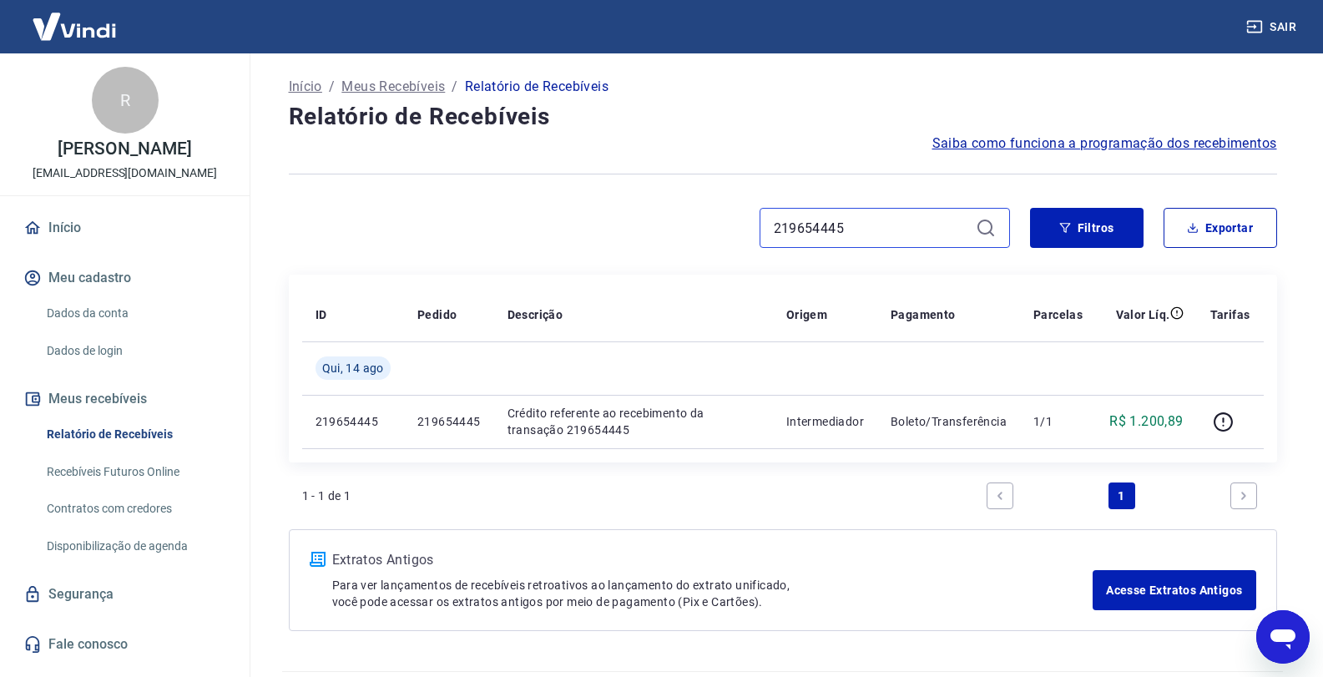
click at [841, 234] on input "219654445" at bounding box center [871, 227] width 195 height 25
paste input "49892"
type input "219649892"
